Goal: Task Accomplishment & Management: Manage account settings

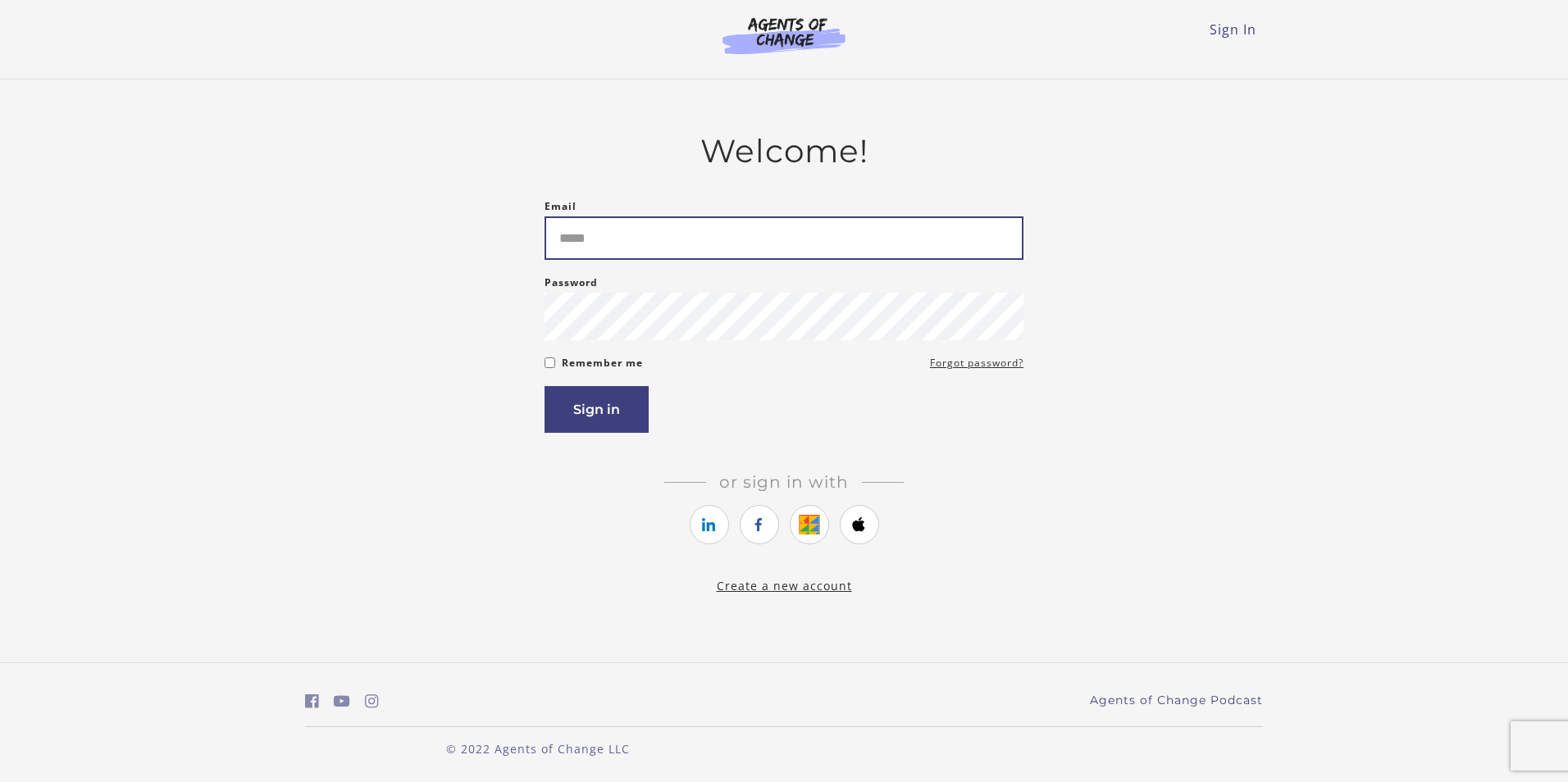
drag, startPoint x: 0, startPoint y: 0, endPoint x: 691, endPoint y: 253, distance: 735.9
click at [691, 253] on input "Email" at bounding box center [784, 238] width 479 height 43
click at [951, 357] on form "Email Please enter a valid email address Password Password must be at least 8 c…" at bounding box center [784, 315] width 479 height 236
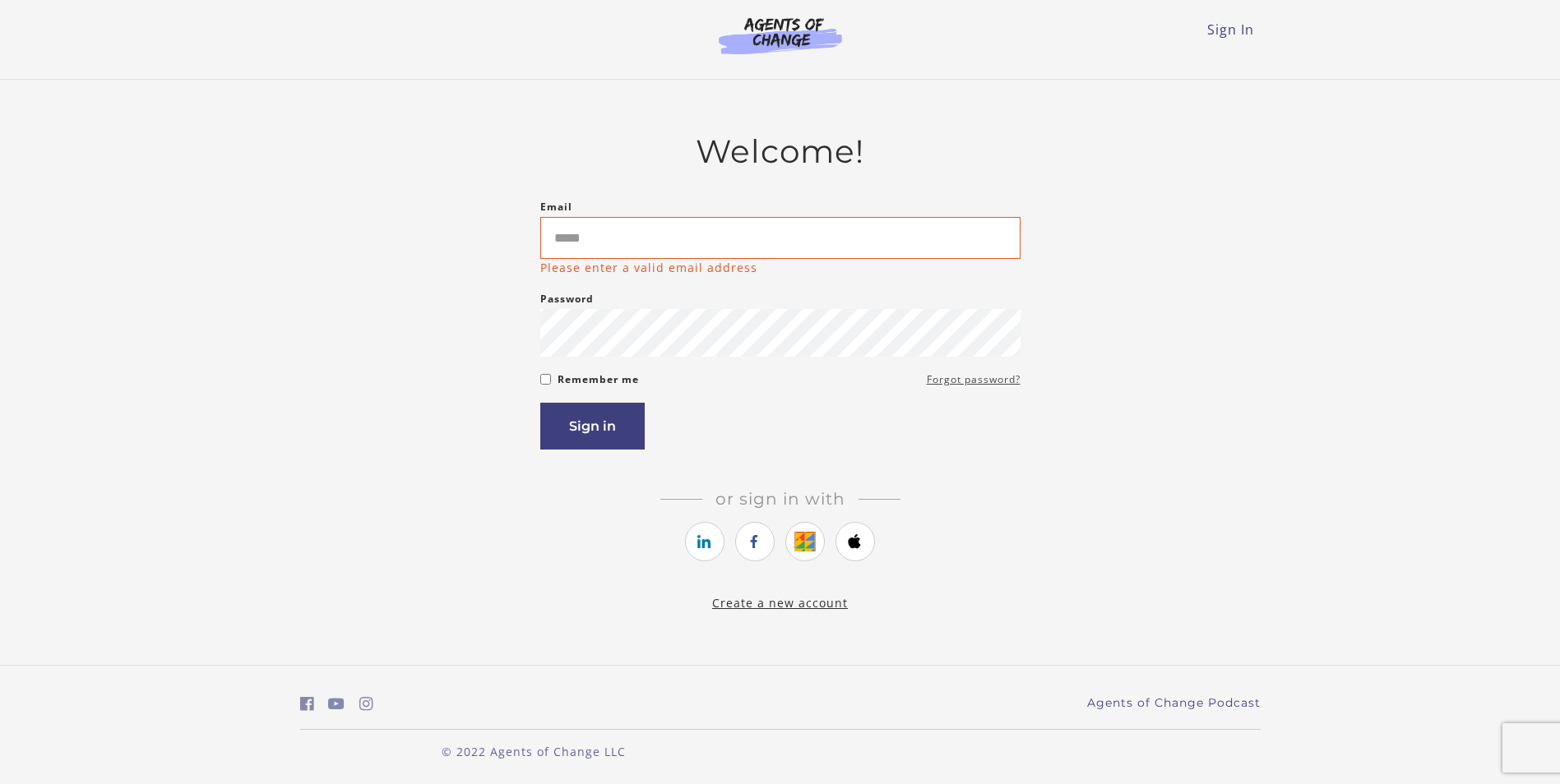
click at [954, 381] on link "Forgot password?" at bounding box center [974, 380] width 94 height 20
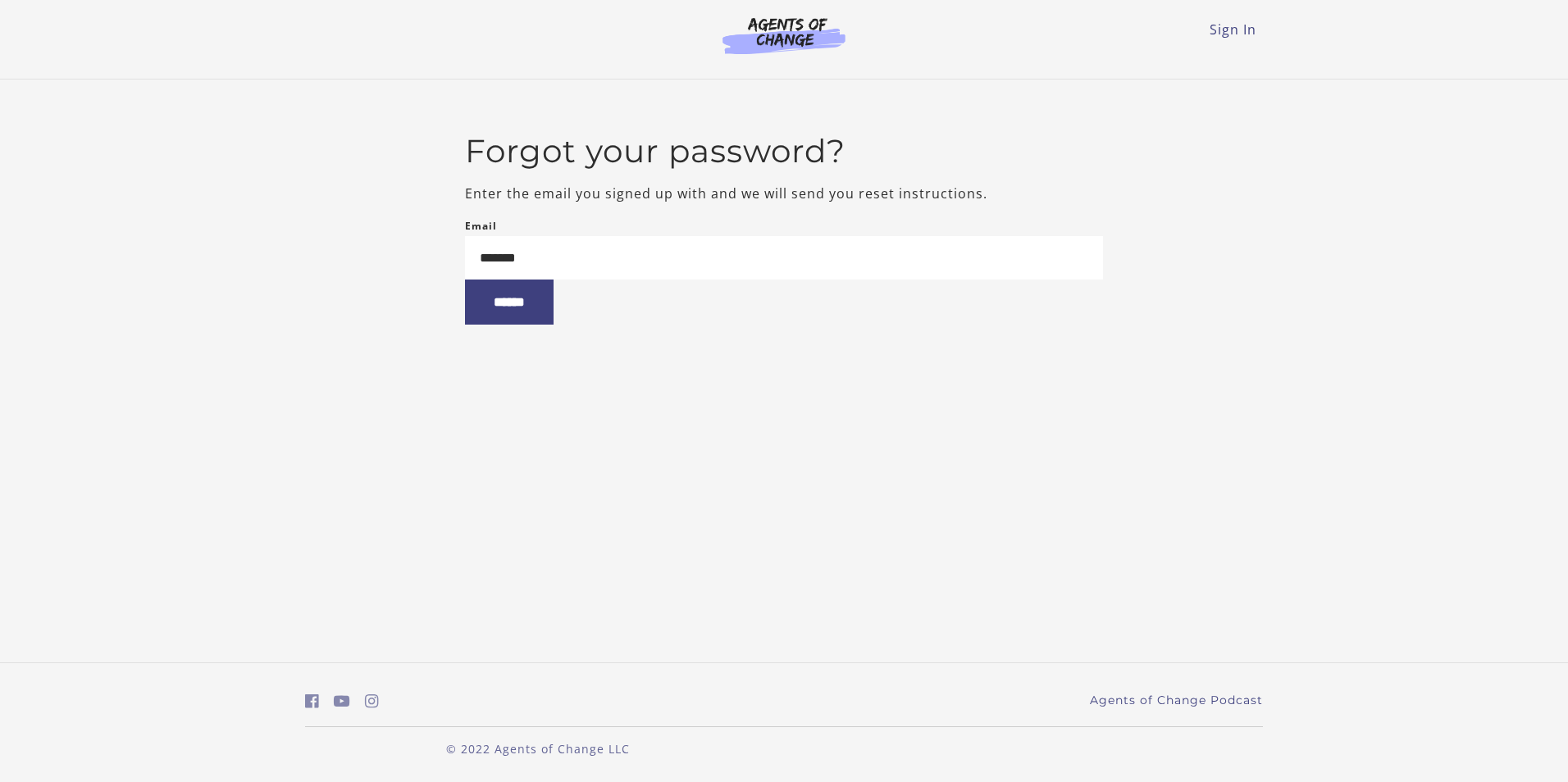
type input "**********"
click at [535, 321] on input "******" at bounding box center [510, 302] width 88 height 45
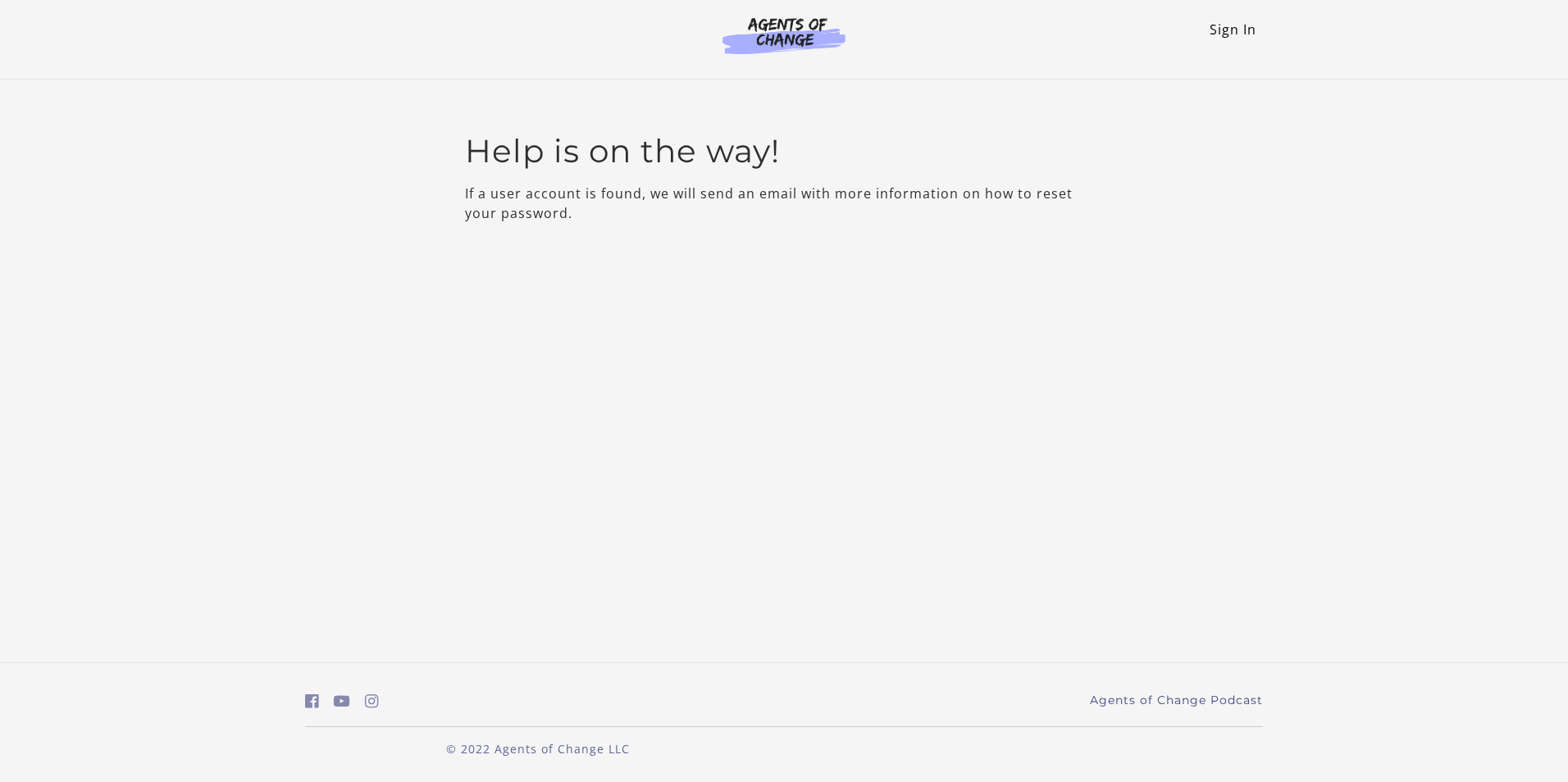
click at [1231, 30] on link "Sign In" at bounding box center [1233, 30] width 47 height 18
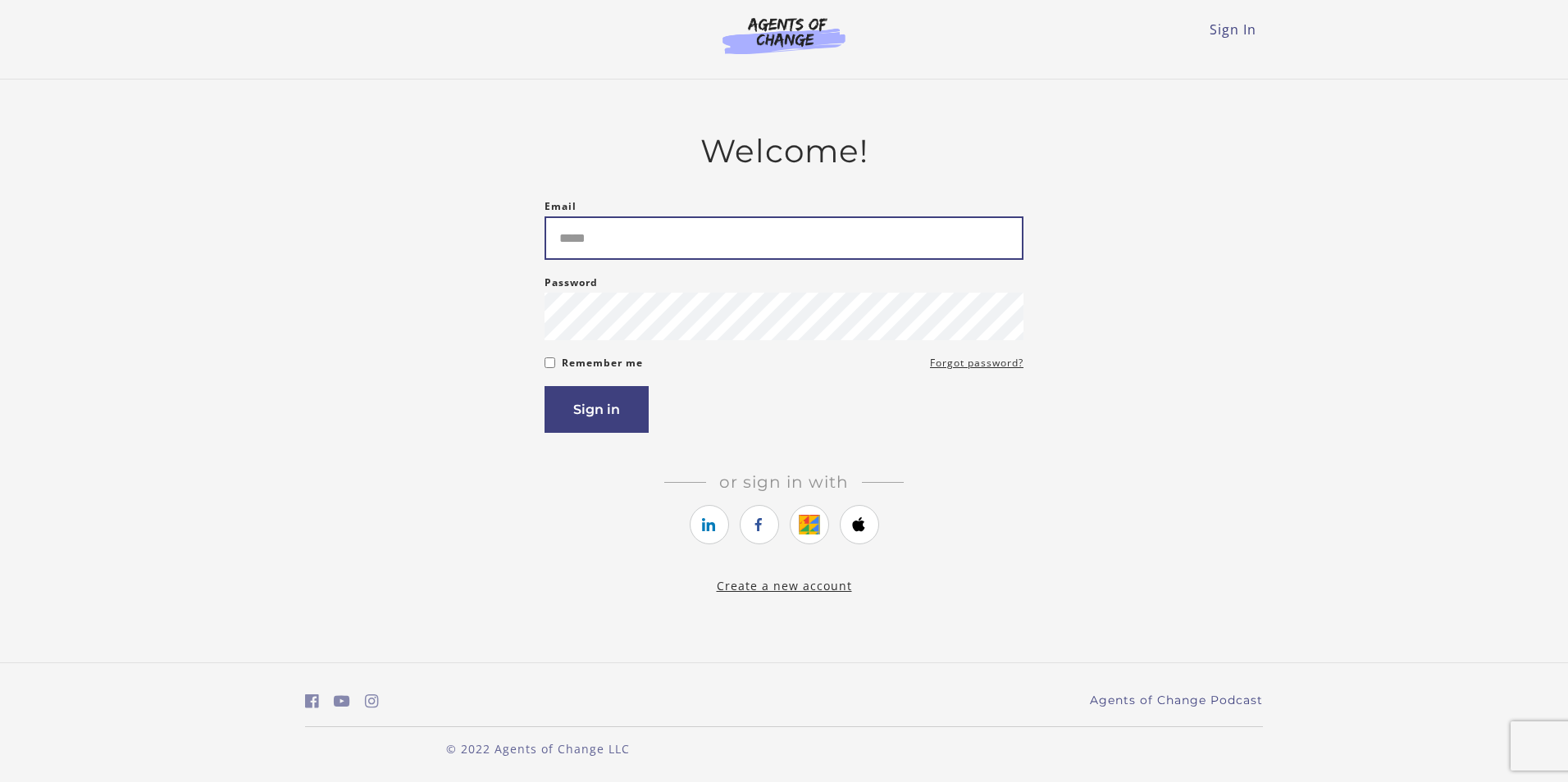
click at [642, 248] on input "Email" at bounding box center [784, 238] width 479 height 43
type input "**********"
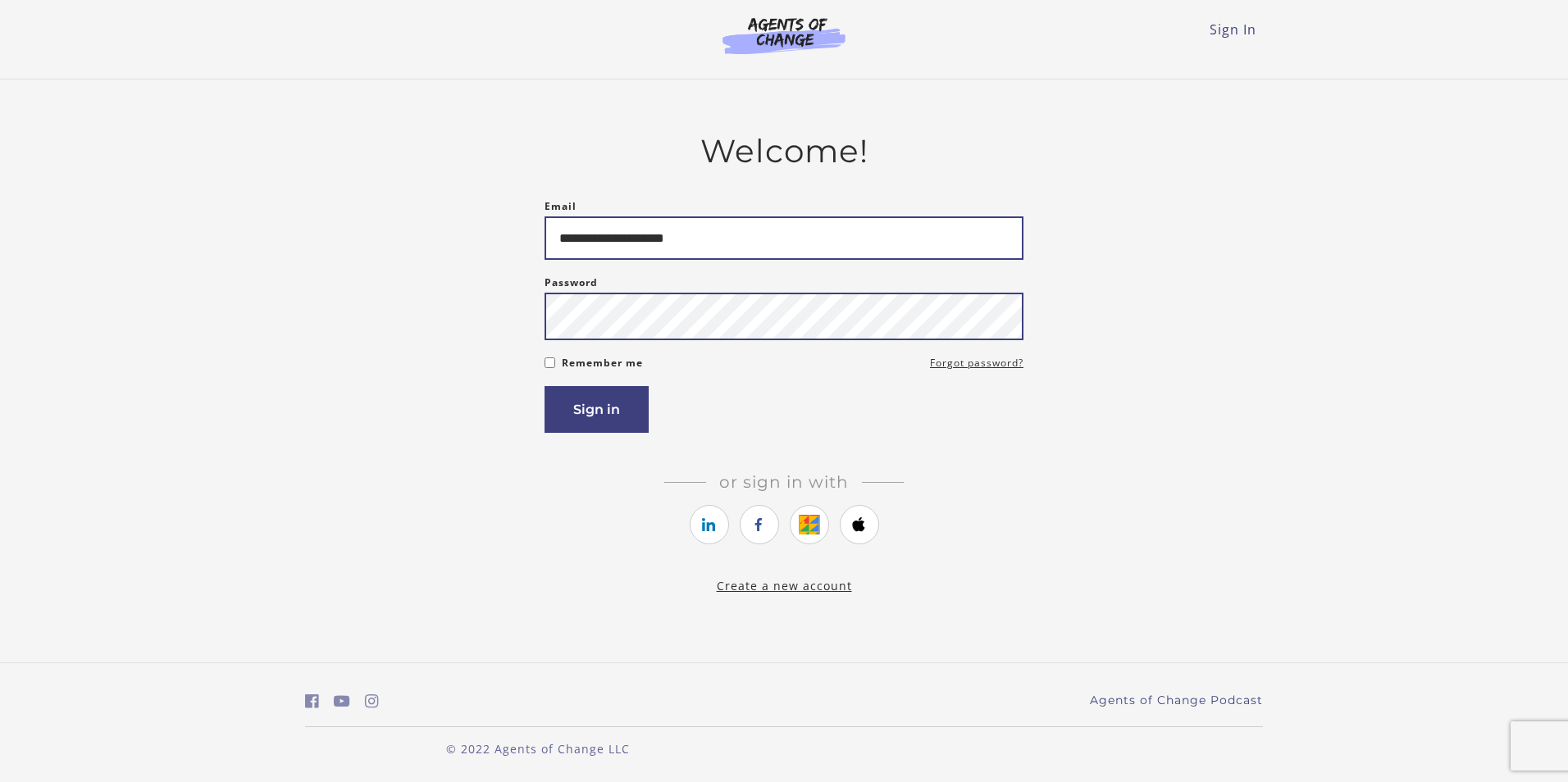
click at [545, 386] on button "Sign in" at bounding box center [596, 409] width 104 height 47
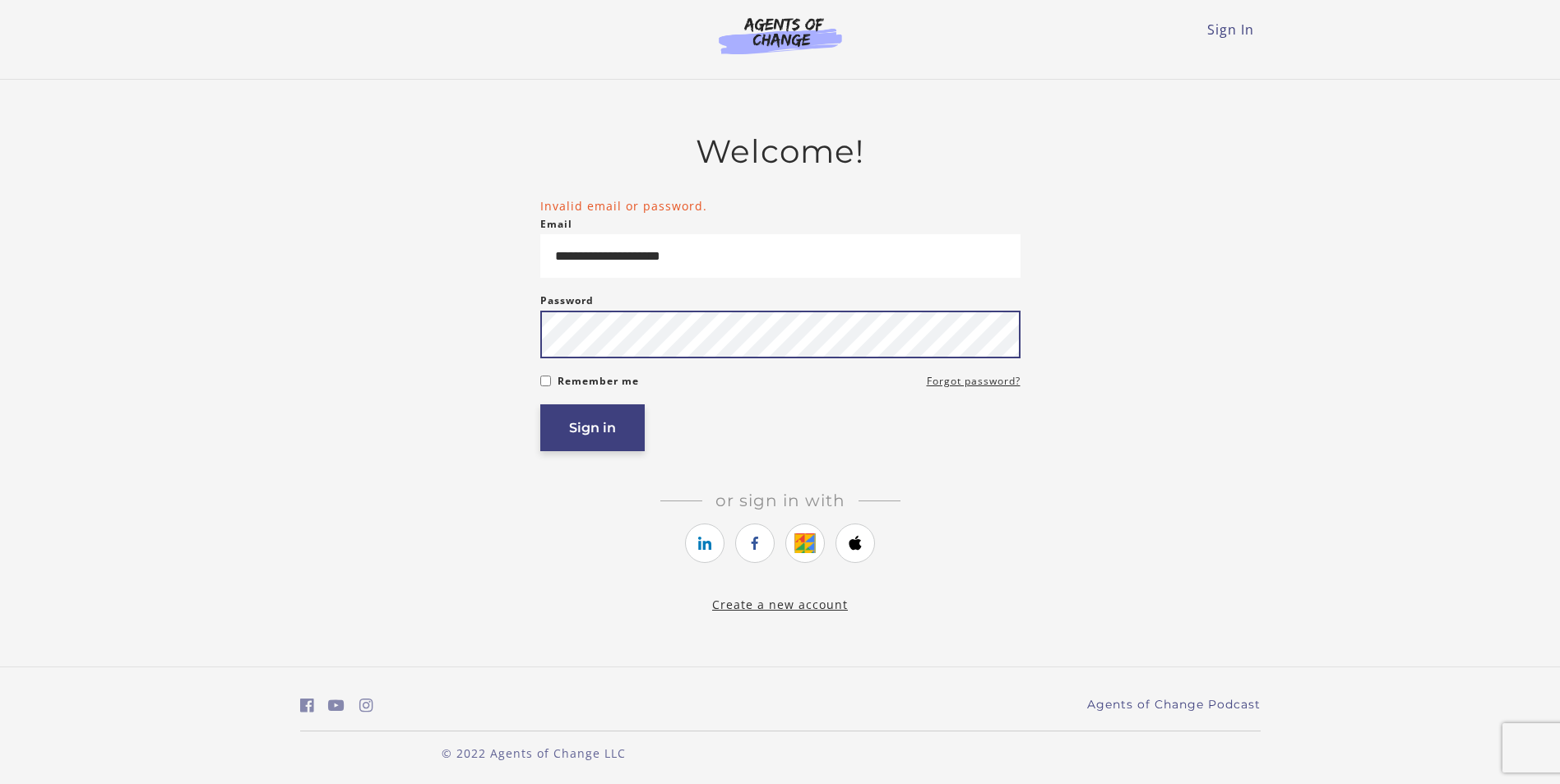
click at [540, 404] on button "Sign in" at bounding box center [591, 428] width 104 height 47
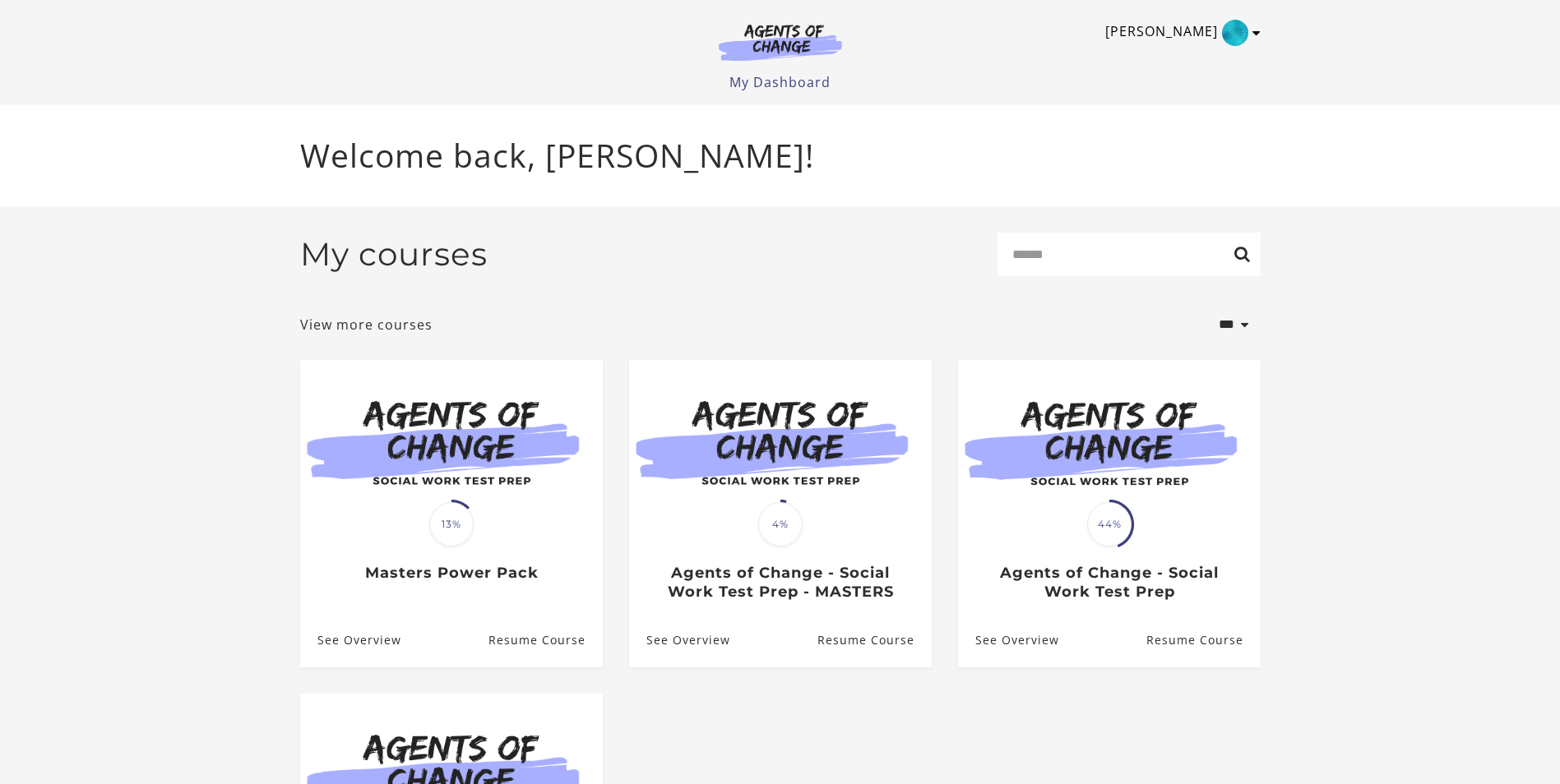
click at [1255, 30] on icon "Toggle menu" at bounding box center [1256, 33] width 8 height 14
click at [1198, 63] on link "My Account" at bounding box center [1192, 60] width 145 height 28
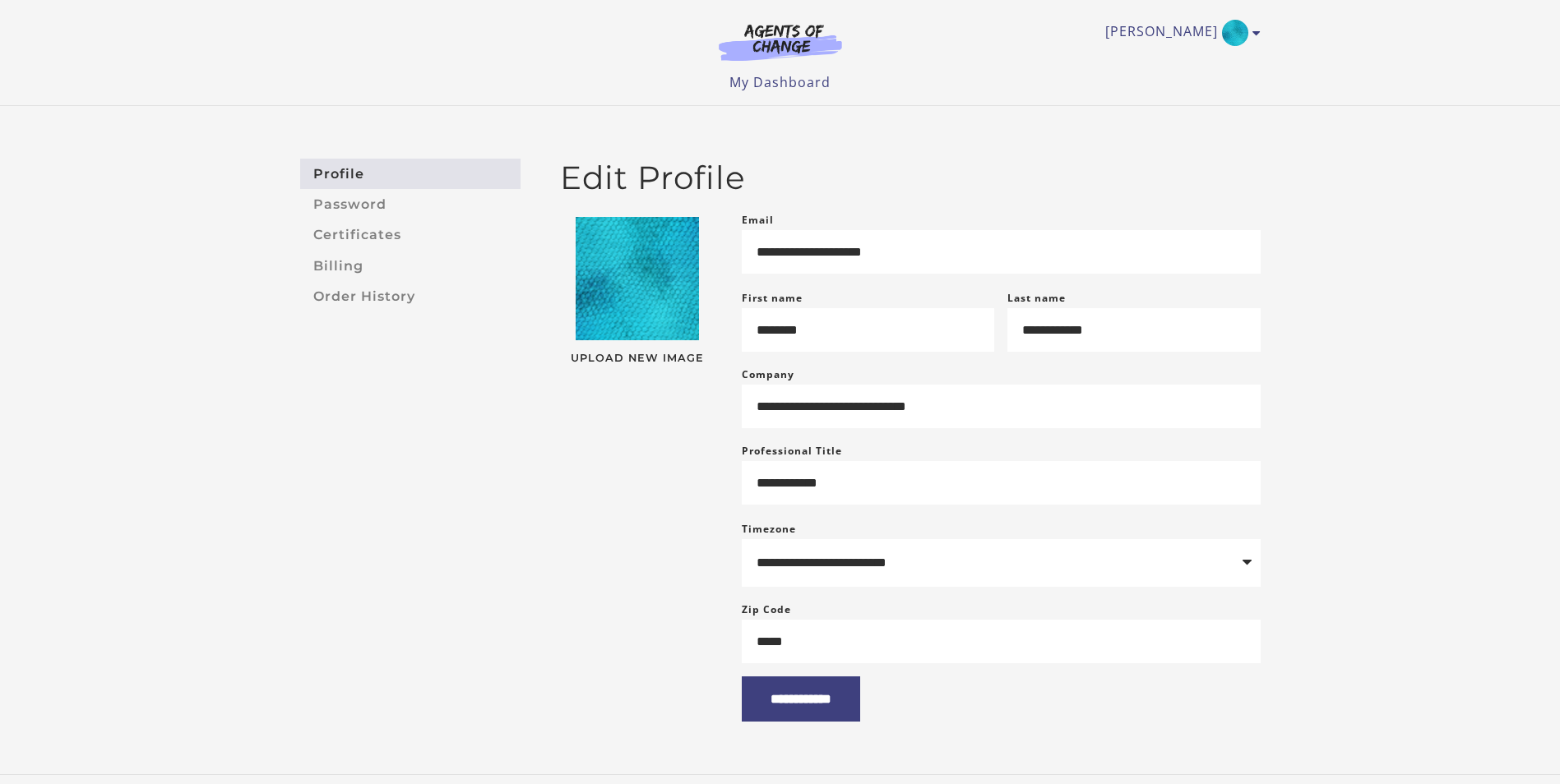
click at [1262, 30] on div "Vladimir P My Account Support Sign Out Toggle menu Menu My Dashboard My Account…" at bounding box center [780, 52] width 987 height 105
click at [1255, 36] on icon "Toggle menu" at bounding box center [1256, 33] width 8 height 14
click at [394, 277] on link "Billing" at bounding box center [411, 266] width 221 height 31
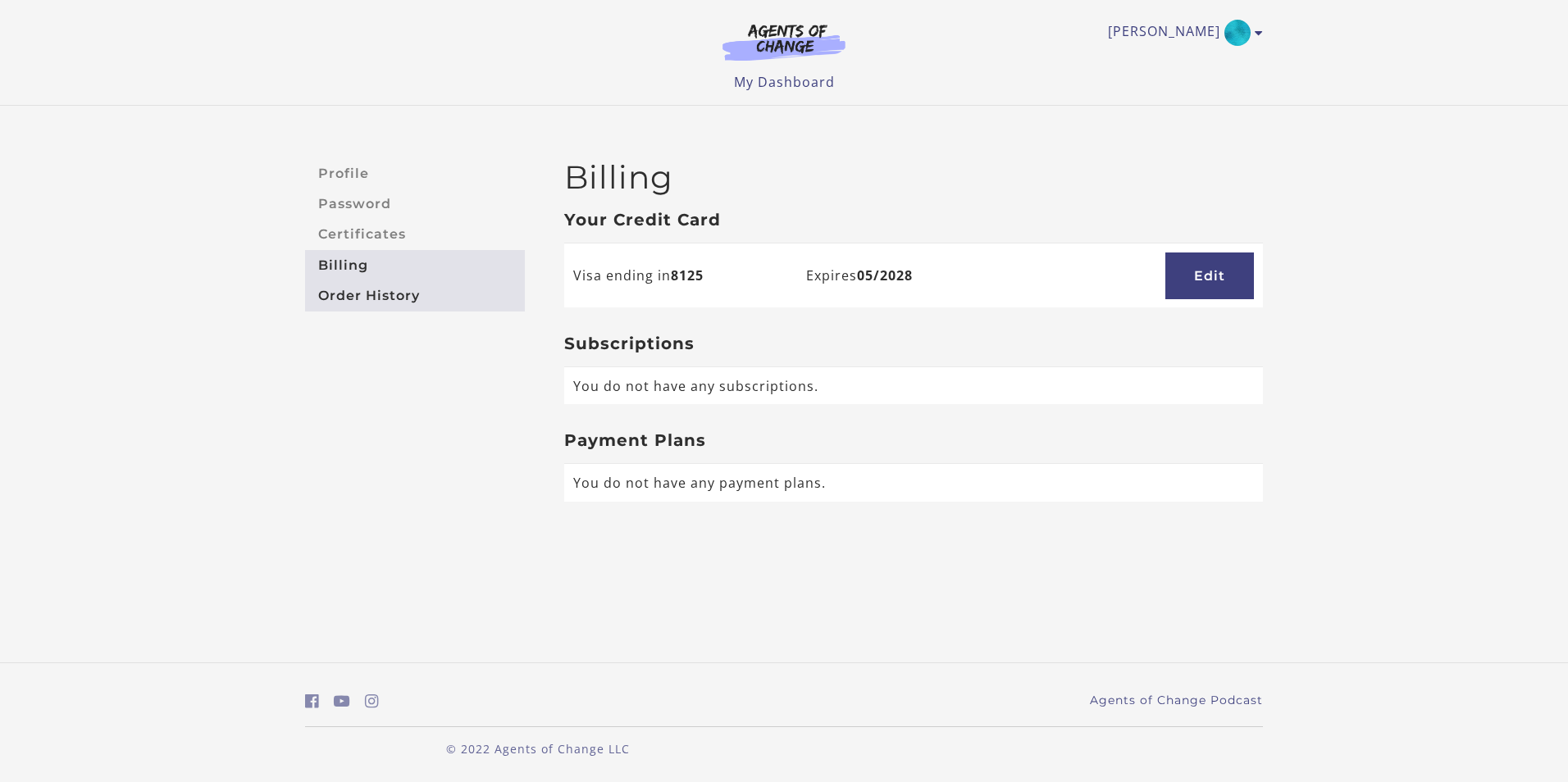
click at [414, 296] on link "Order History" at bounding box center [415, 296] width 220 height 31
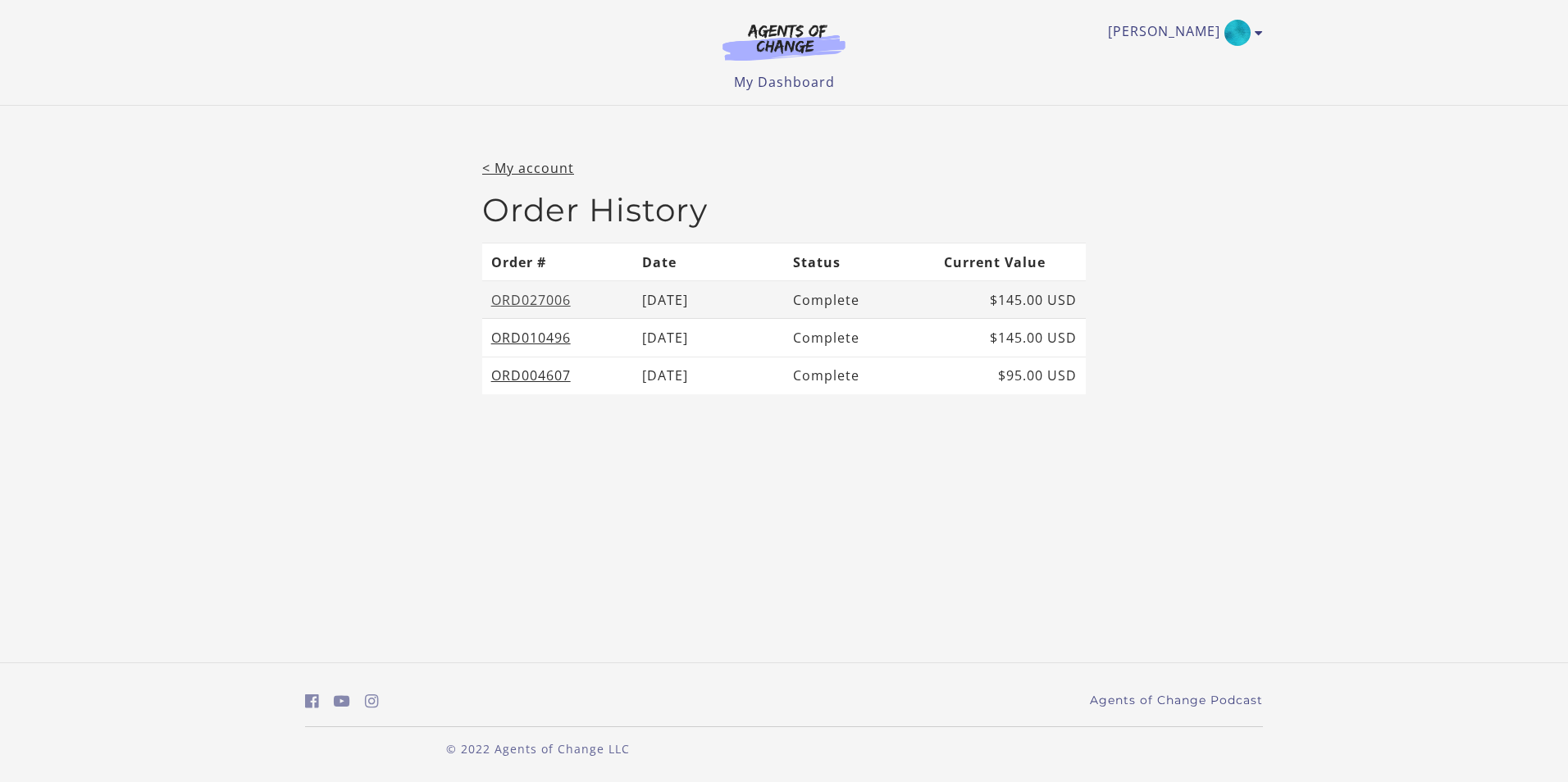
click at [556, 297] on link "ORD027006" at bounding box center [531, 300] width 79 height 18
click at [529, 304] on link "ORD027006" at bounding box center [531, 300] width 79 height 18
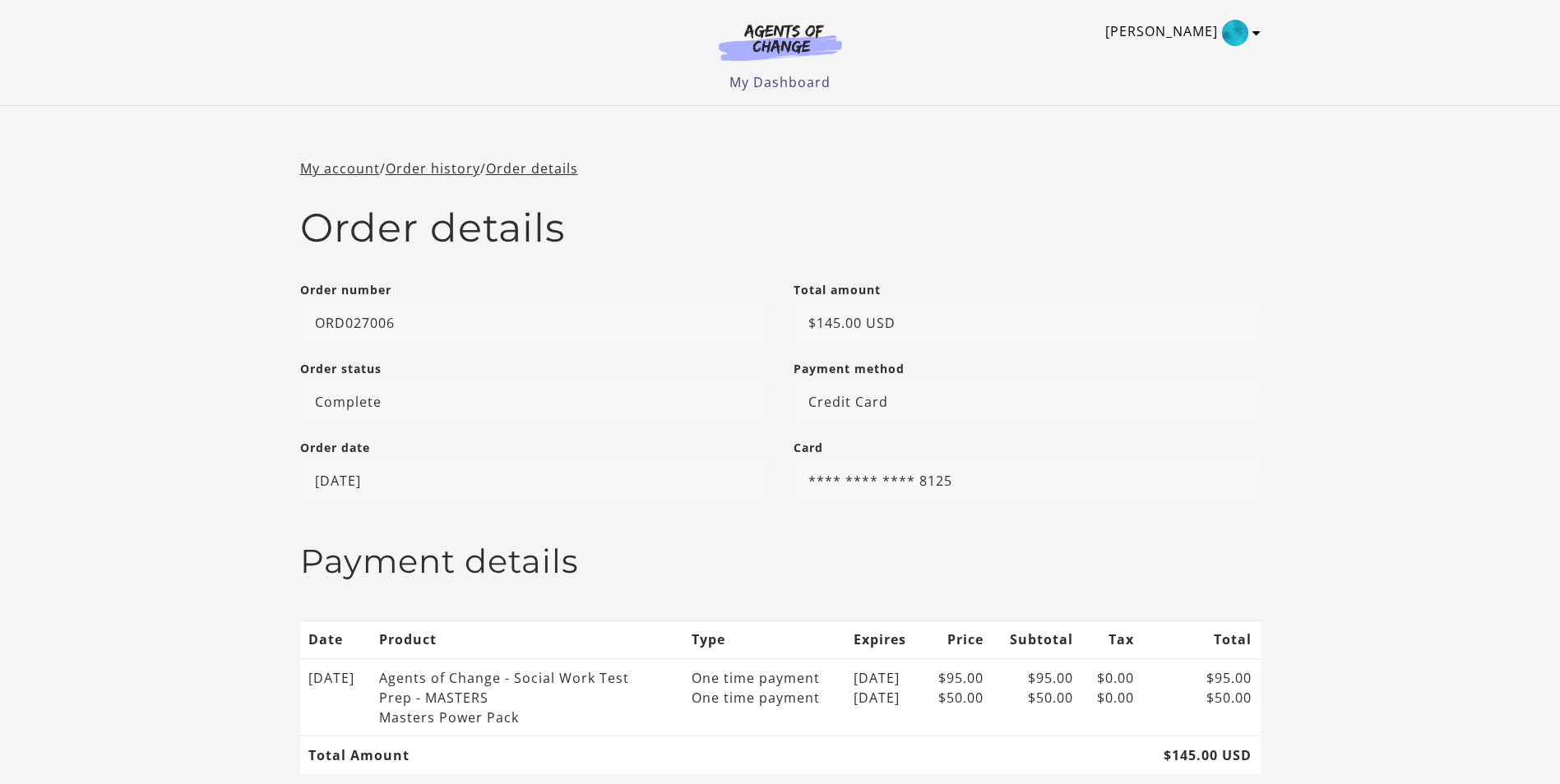
click at [1254, 28] on icon "Toggle menu" at bounding box center [1256, 33] width 8 height 14
click at [1200, 61] on link "My Account" at bounding box center [1192, 60] width 145 height 28
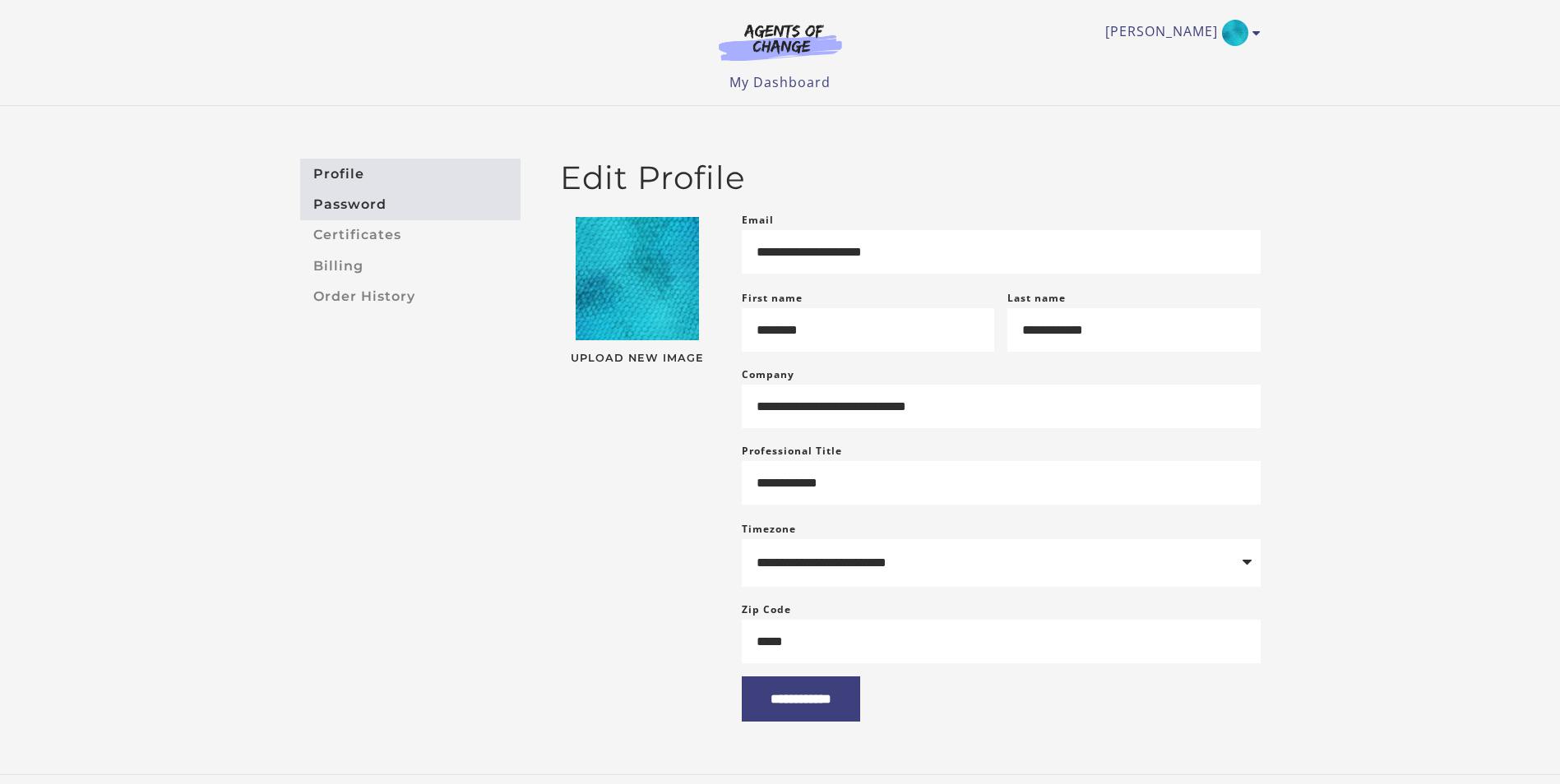
click at [379, 205] on link "Password" at bounding box center [411, 204] width 221 height 31
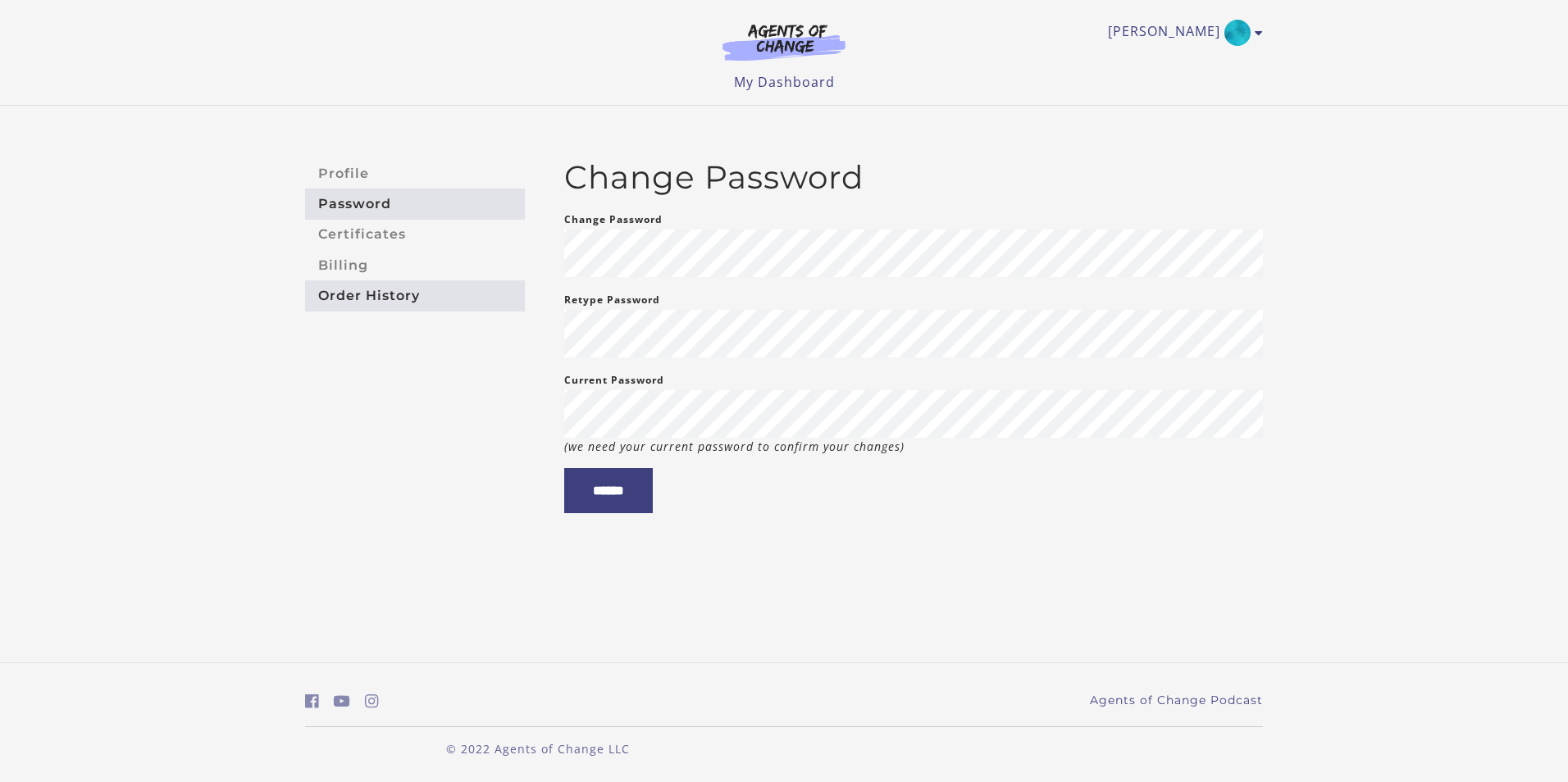
click at [367, 286] on link "Order History" at bounding box center [415, 296] width 220 height 31
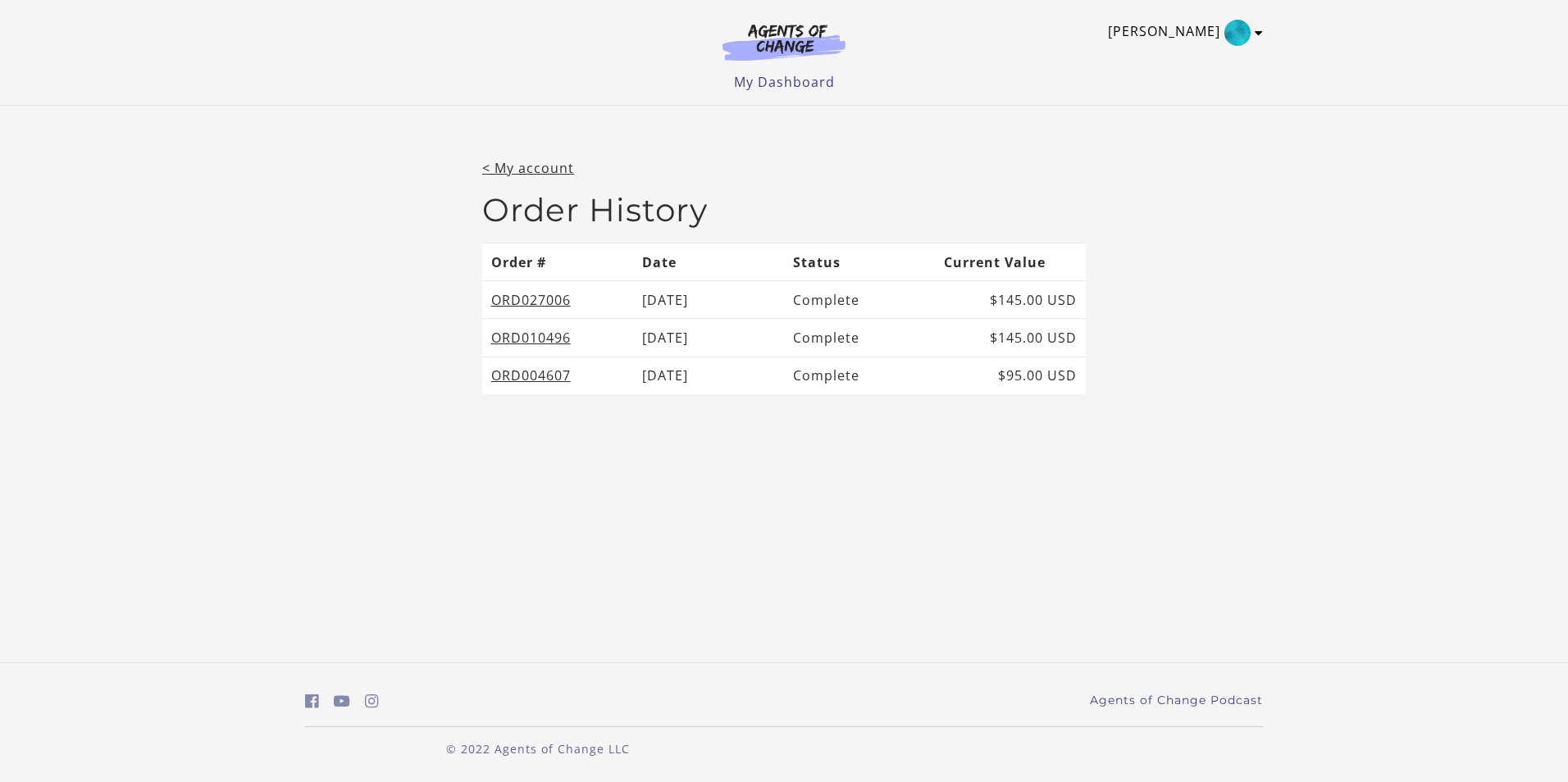
click at [1259, 33] on icon "Toggle menu" at bounding box center [1259, 32] width 8 height 14
click at [1195, 84] on link "Support" at bounding box center [1195, 87] width 144 height 28
